Goal: Task Accomplishment & Management: Manage account settings

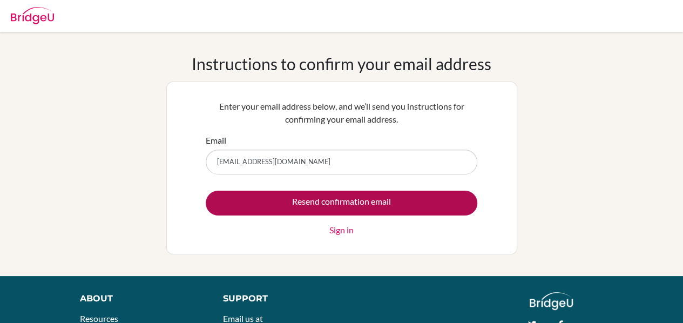
type input "[EMAIL_ADDRESS][DOMAIN_NAME]"
click at [377, 206] on input "Resend confirmation email" at bounding box center [341, 202] width 271 height 25
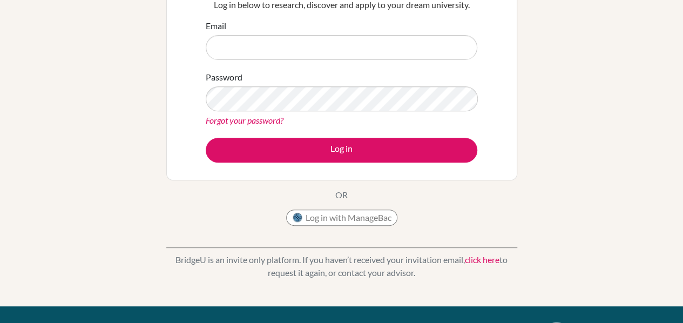
scroll to position [164, 0]
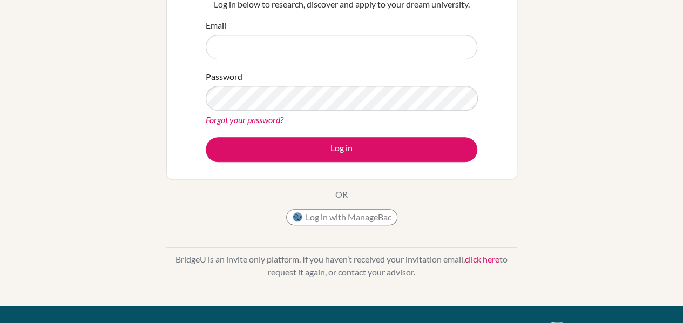
click at [488, 259] on link "click here" at bounding box center [482, 259] width 35 height 10
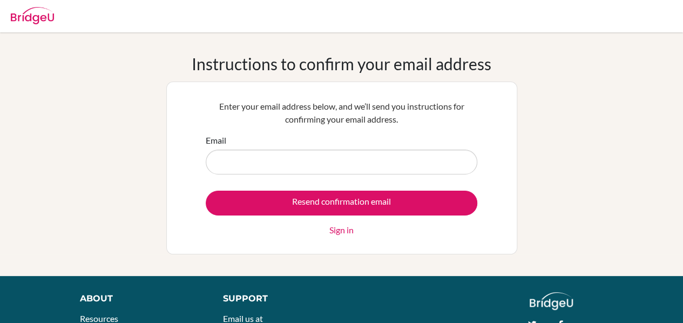
click at [341, 230] on link "Sign in" at bounding box center [341, 229] width 24 height 13
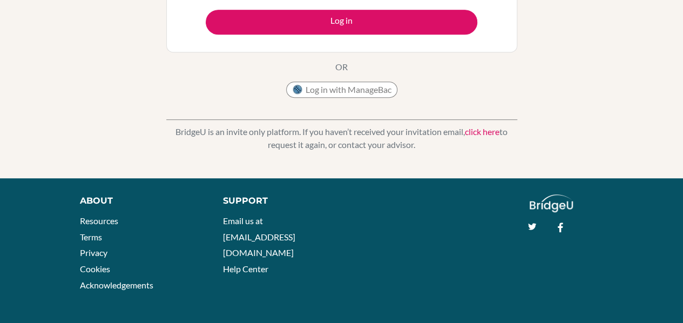
scroll to position [250, 0]
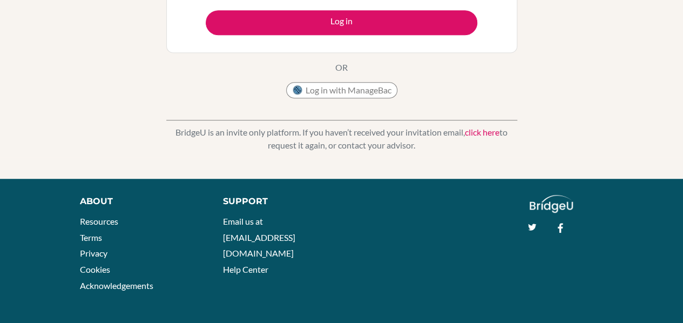
click at [482, 134] on link "click here" at bounding box center [482, 132] width 35 height 10
